Goal: Information Seeking & Learning: Understand process/instructions

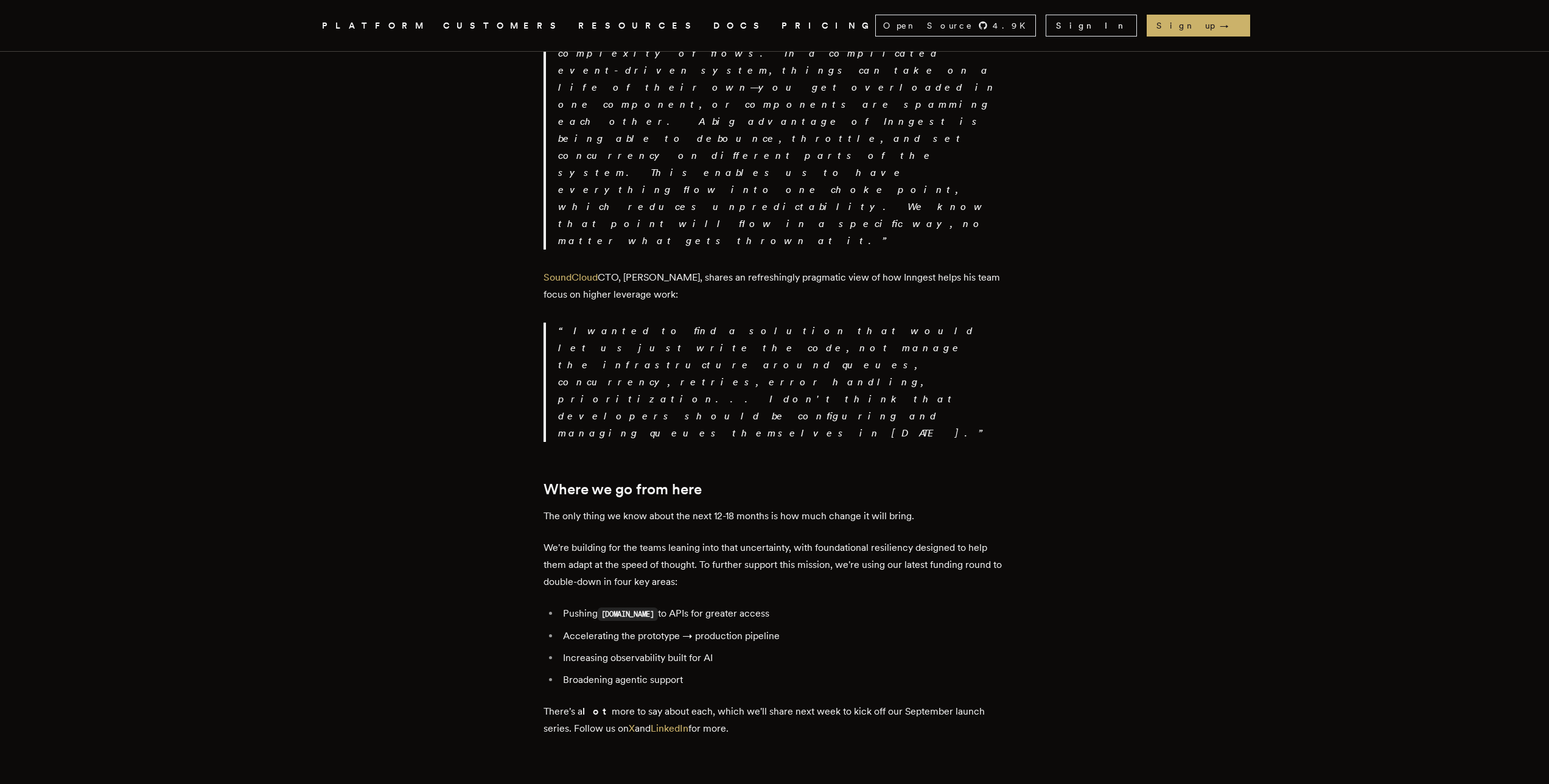
scroll to position [2141, 0]
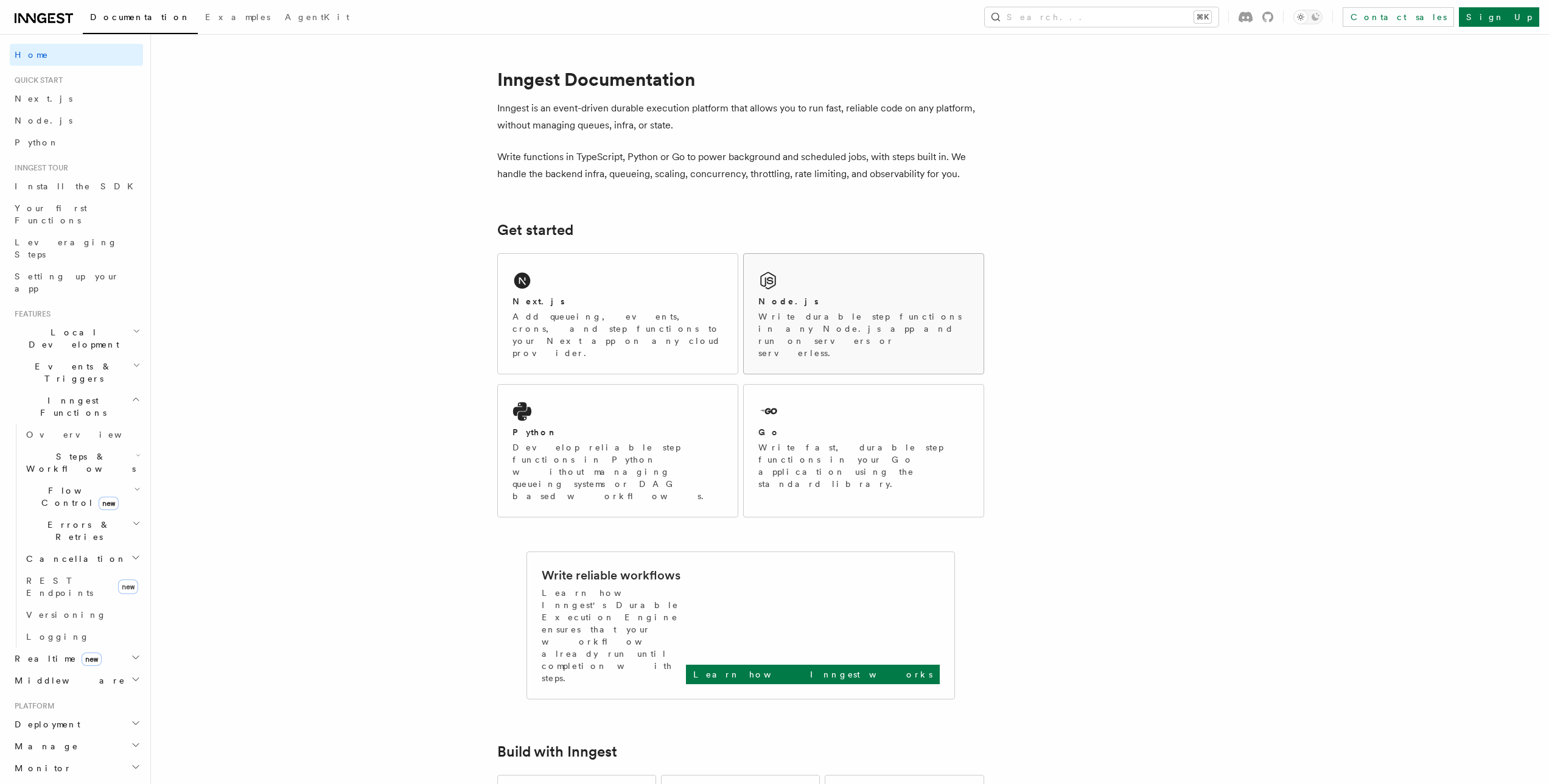
click at [774, 306] on h2 "Node.js" at bounding box center [788, 301] width 61 height 12
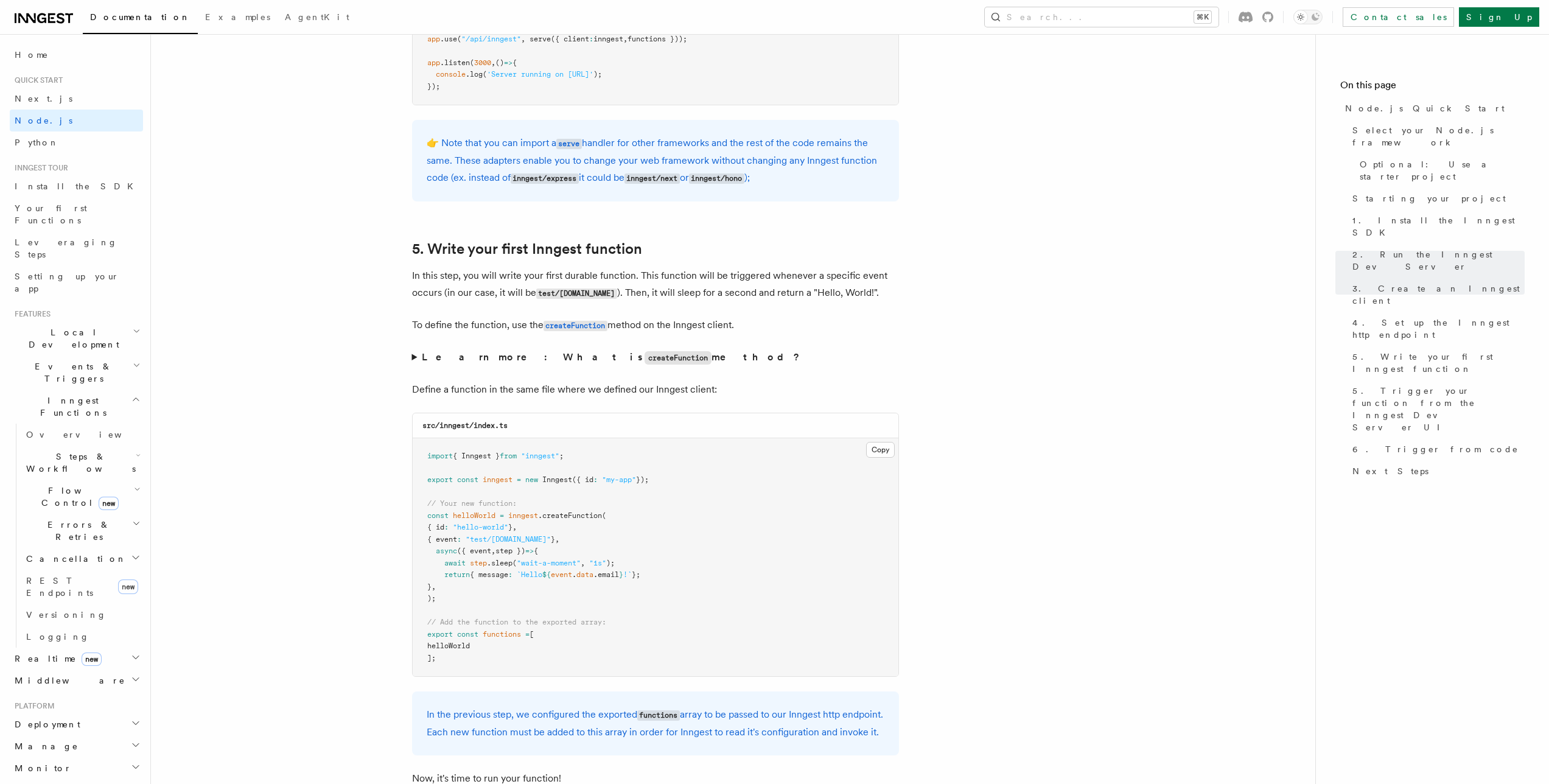
scroll to position [2324, 0]
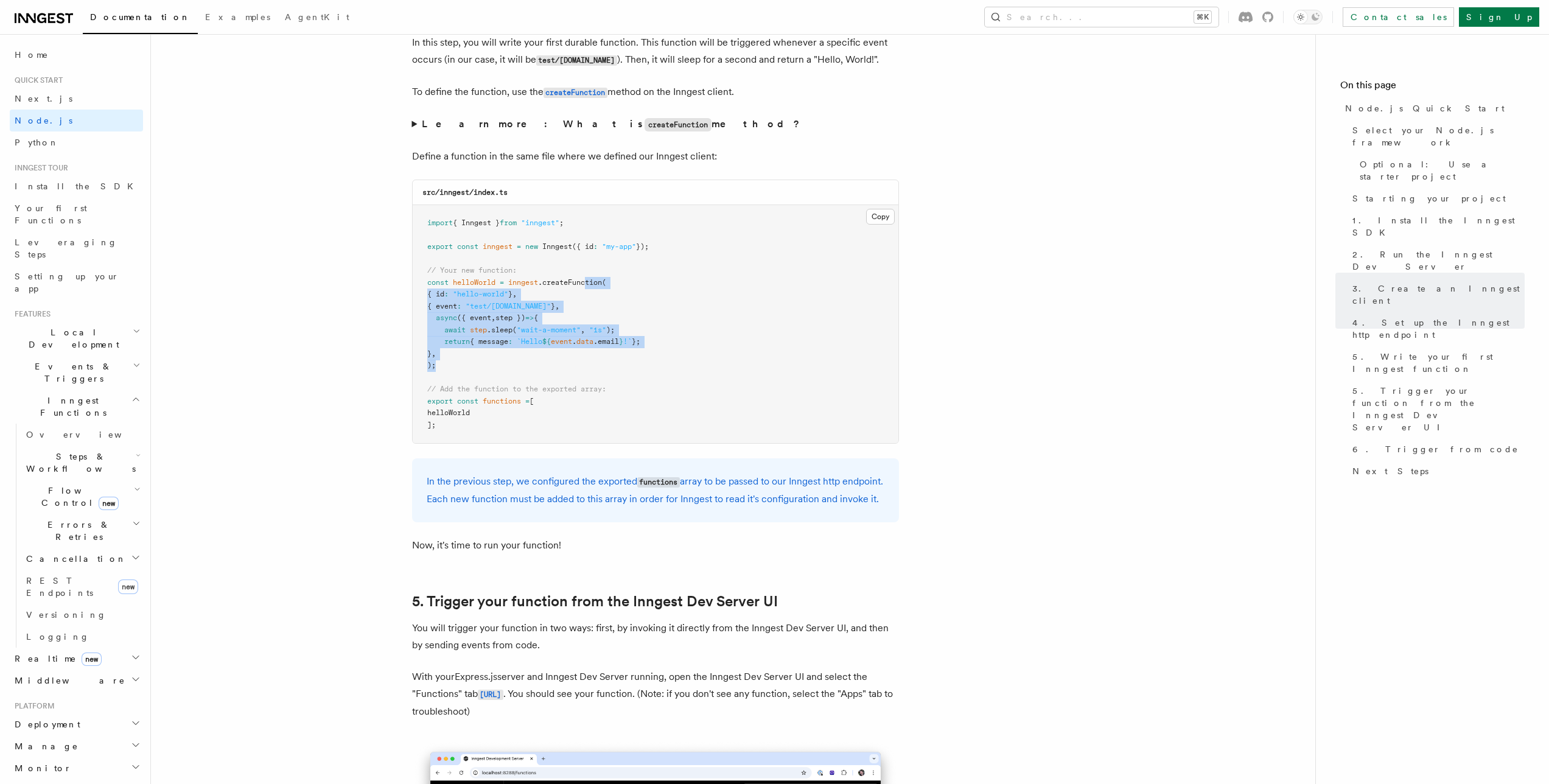
drag, startPoint x: 587, startPoint y: 333, endPoint x: 591, endPoint y: 376, distance: 43.2
click at [587, 361] on pre "import { Inngest } from "inngest" ; export const inngest = new Inngest ({ id : …" at bounding box center [656, 325] width 486 height 238
click at [591, 376] on pre "import { Inngest } from "inngest" ; export const inngest = new Inngest ({ id : …" at bounding box center [656, 325] width 486 height 238
drag, startPoint x: 595, startPoint y: 375, endPoint x: 577, endPoint y: 290, distance: 86.9
click at [578, 291] on pre "import { Inngest } from "inngest" ; export const inngest = new Inngest ({ id : …" at bounding box center [656, 325] width 486 height 238
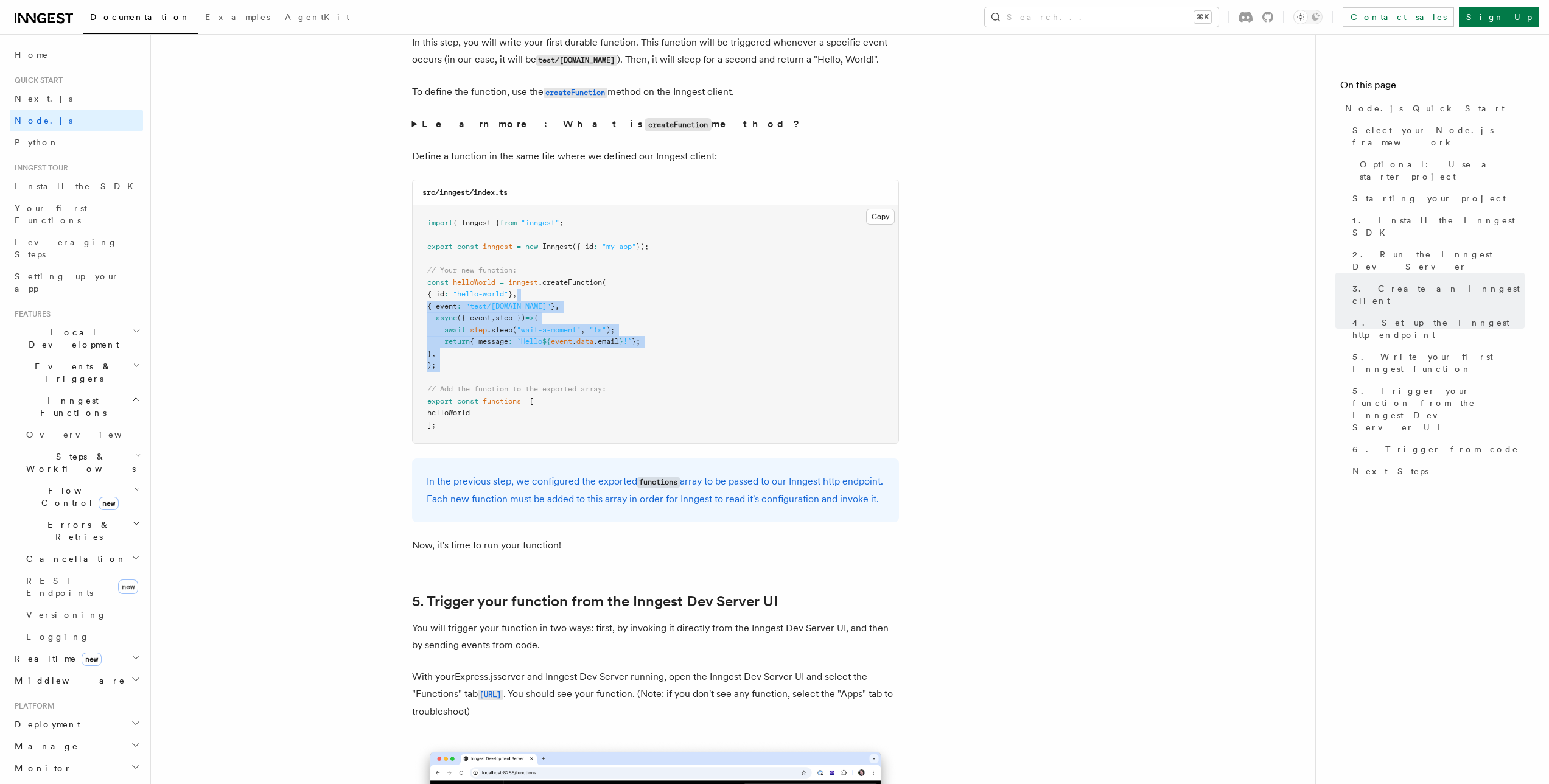
click at [577, 290] on pre "import { Inngest } from "inngest" ; export const inngest = new Inngest ({ id : …" at bounding box center [656, 325] width 486 height 238
click at [574, 355] on pre "import { Inngest } from "inngest" ; export const inngest = new Inngest ({ id : …" at bounding box center [656, 325] width 486 height 238
click at [576, 371] on pre "import { Inngest } from "inngest" ; export const inngest = new Inngest ({ id : …" at bounding box center [656, 325] width 486 height 238
drag, startPoint x: 574, startPoint y: 334, endPoint x: 567, endPoint y: 303, distance: 31.8
click at [569, 308] on pre "import { Inngest } from "inngest" ; export const inngest = new Inngest ({ id : …" at bounding box center [656, 325] width 486 height 238
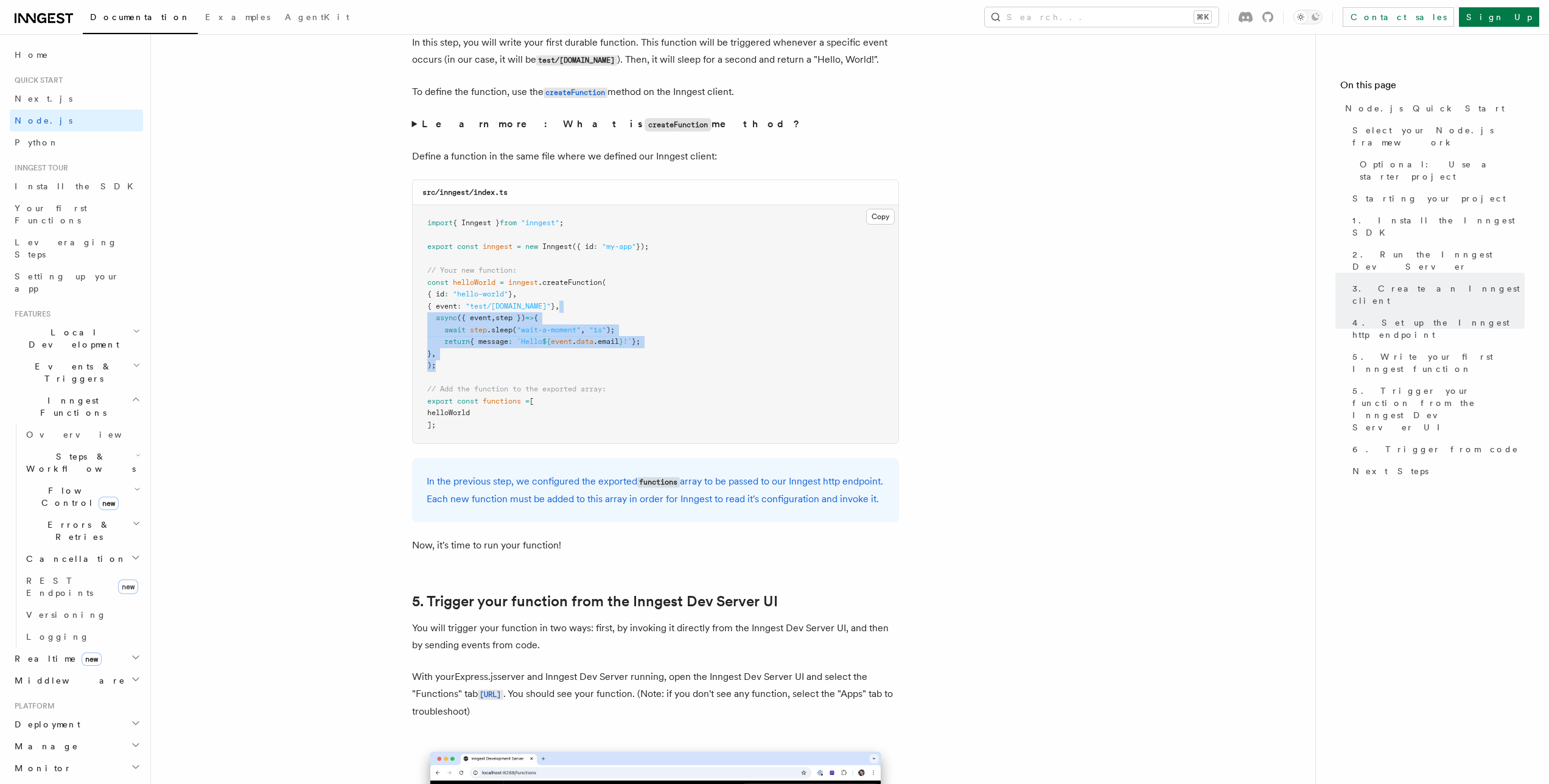
click at [559, 303] on span "," at bounding box center [557, 306] width 4 height 9
click at [1403, 443] on span "6. Trigger from code" at bounding box center [1436, 449] width 166 height 12
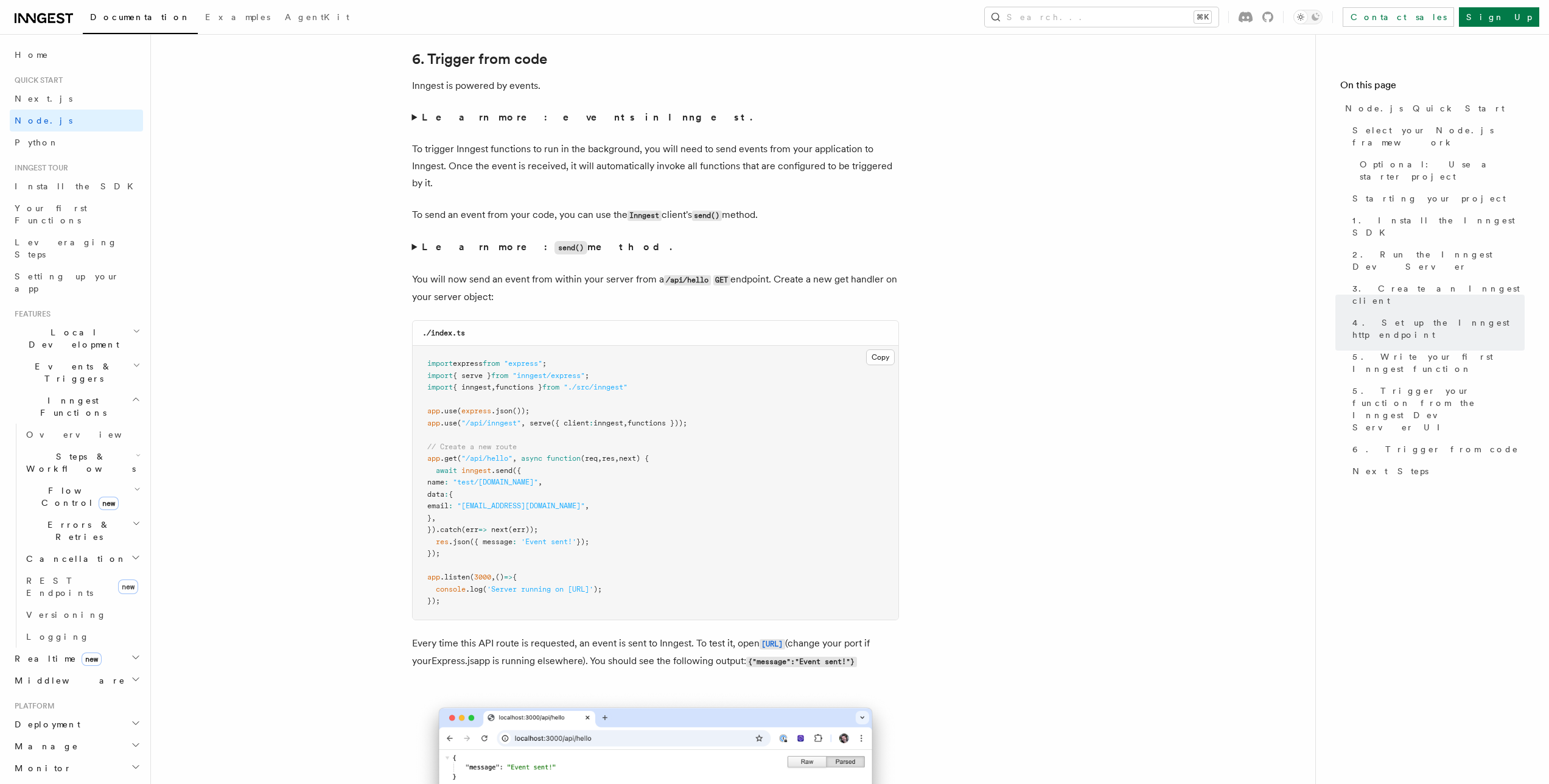
scroll to position [6216, 0]
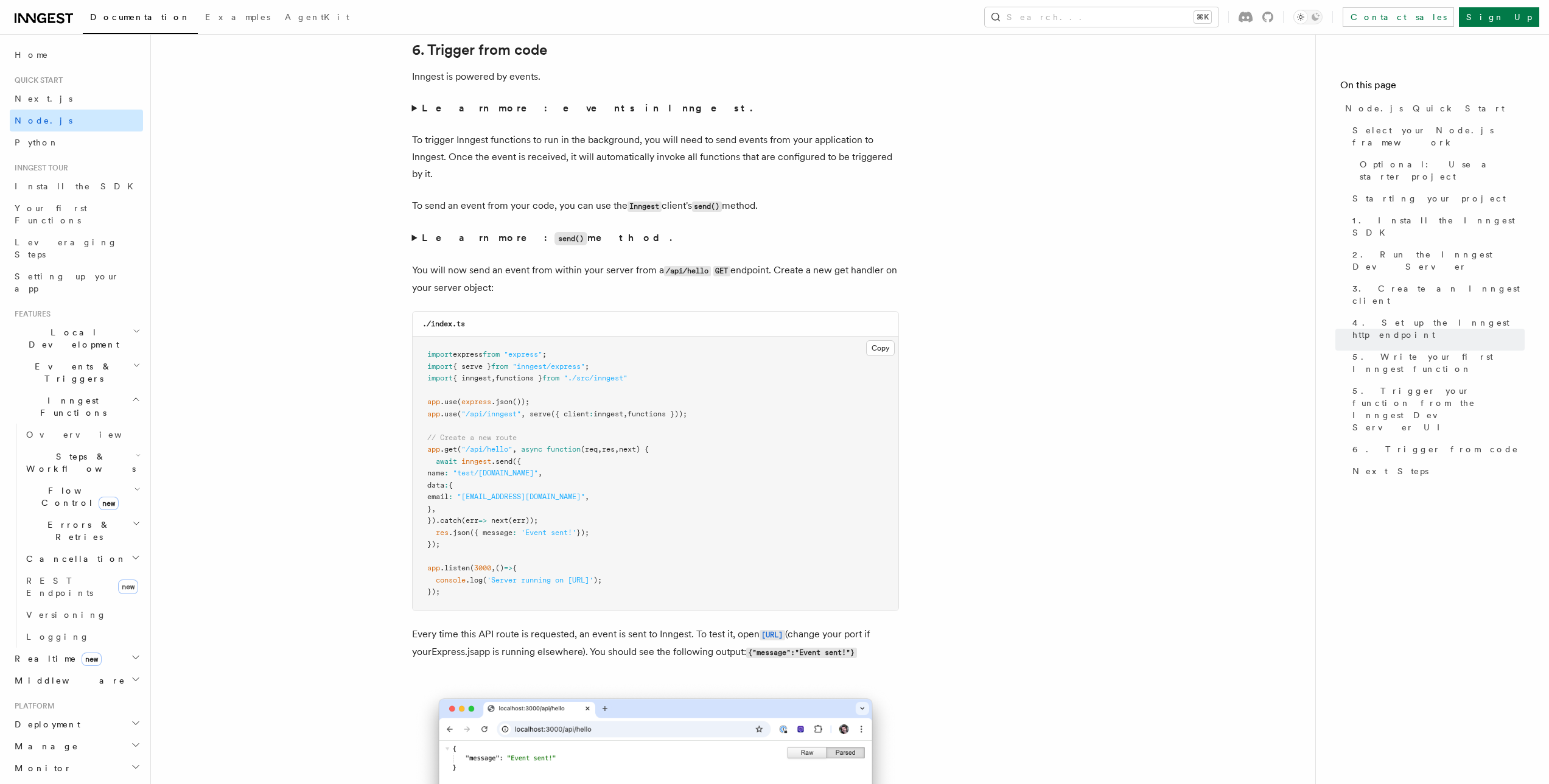
click at [61, 123] on link "Node.js" at bounding box center [76, 120] width 134 height 22
